Goal: Information Seeking & Learning: Find specific page/section

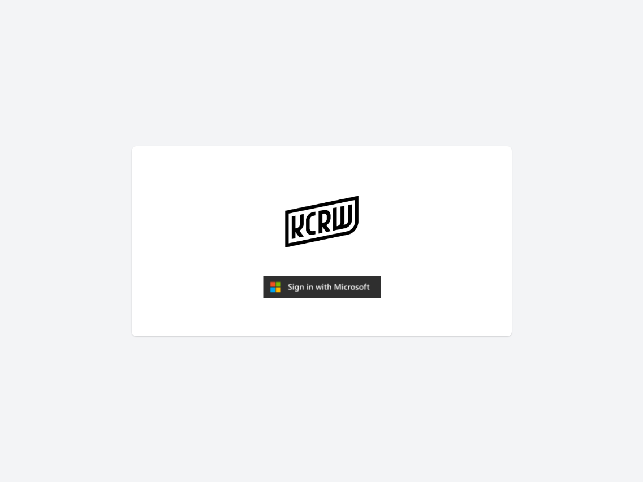
click at [337, 286] on img "submit" at bounding box center [322, 287] width 118 height 23
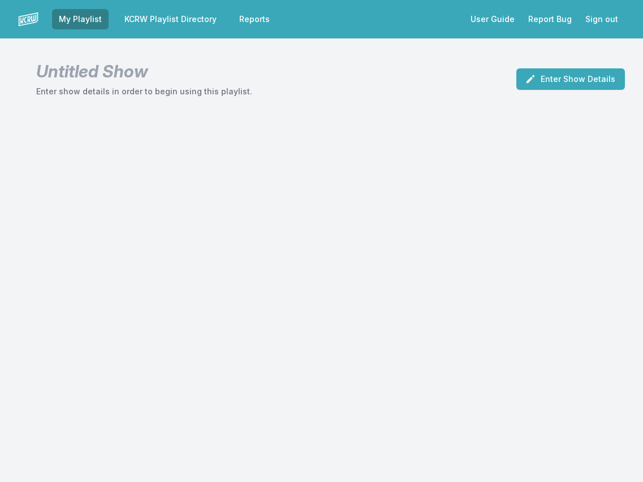
click at [154, 20] on link "KCRW Playlist Directory" at bounding box center [171, 19] width 106 height 20
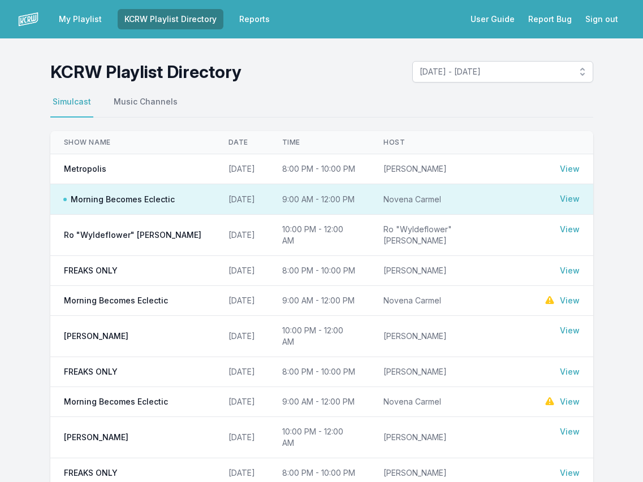
click at [166, 234] on span "Ro "Wyldeflower" [PERSON_NAME]" at bounding box center [132, 234] width 137 height 11
click at [571, 229] on link "View" at bounding box center [570, 229] width 20 height 11
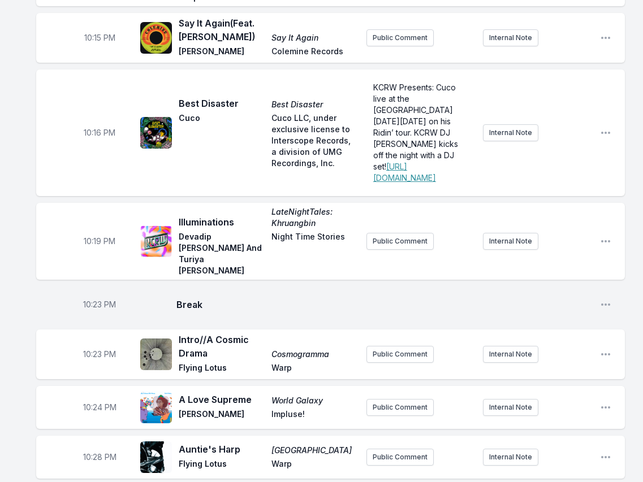
scroll to position [378, 0]
